Goal: Task Accomplishment & Management: Use online tool/utility

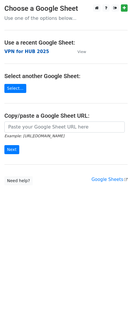
click at [21, 53] on strong "VPN for HUB 2025" at bounding box center [26, 51] width 45 height 5
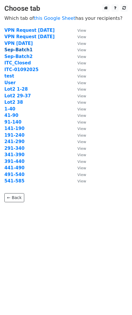
click at [16, 52] on strong "Sep-Batch1" at bounding box center [18, 49] width 28 height 5
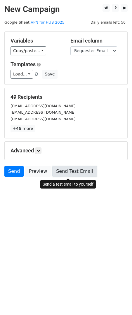
click at [76, 176] on link "Send Test Email" at bounding box center [74, 171] width 44 height 11
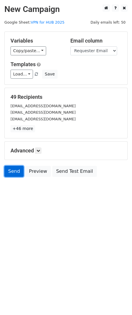
click at [10, 175] on link "Send" at bounding box center [13, 171] width 19 height 11
